Goal: Entertainment & Leisure: Consume media (video, audio)

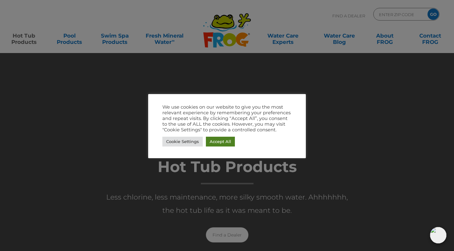
click at [222, 141] on link "Accept All" at bounding box center [220, 142] width 29 height 10
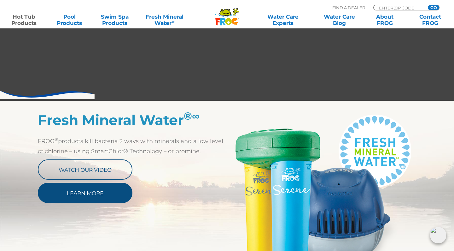
scroll to position [251, 0]
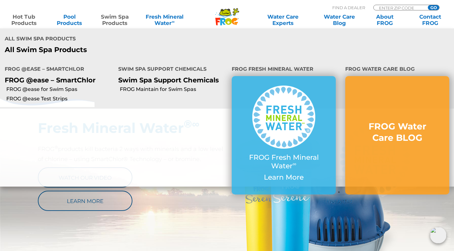
click at [124, 18] on link "Swim Spa Products" at bounding box center [114, 20] width 35 height 13
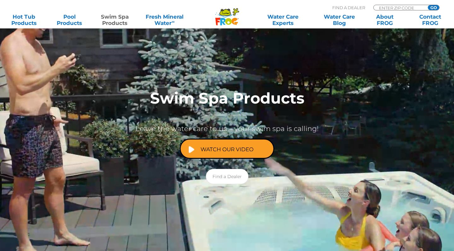
scroll to position [69, 0]
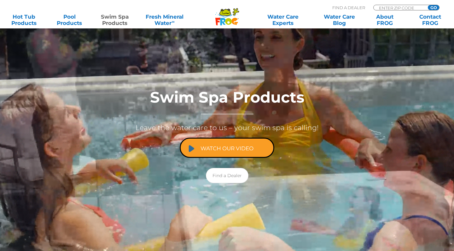
click at [230, 145] on link "Watch Our Video" at bounding box center [227, 148] width 95 height 20
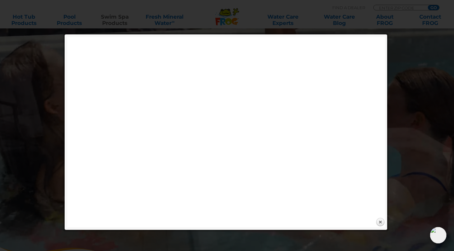
scroll to position [113, 0]
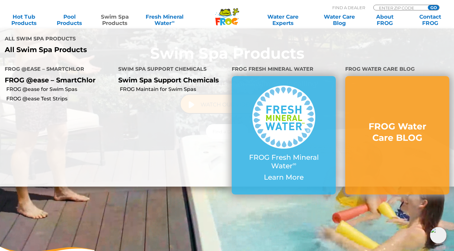
click at [116, 23] on link "Swim Spa Products" at bounding box center [114, 20] width 35 height 13
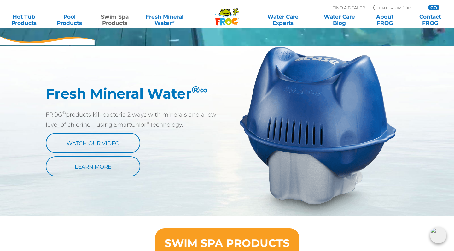
scroll to position [325, 0]
